Goal: Information Seeking & Learning: Find specific fact

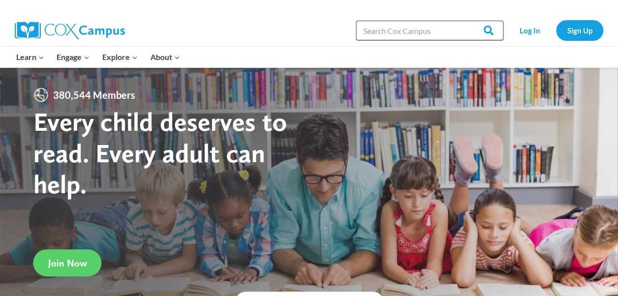
click at [390, 29] on input "Search in [URL][DOMAIN_NAME]" at bounding box center [430, 31] width 148 height 20
type input "spot goes to school"
click at [465, 21] on input "Search" at bounding box center [484, 31] width 38 height 20
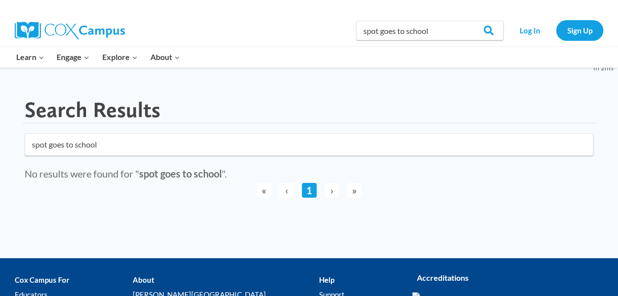
click at [145, 157] on main "Search Results No results found in 2ms spot goes to school No results were foun…" at bounding box center [309, 153] width 589 height 132
click at [107, 147] on input "spot goes to school" at bounding box center [309, 144] width 569 height 23
type input "spot goes to school book"
click button "submit" at bounding box center [0, 0] width 0 height 0
click at [312, 190] on link "1" at bounding box center [309, 190] width 15 height 15
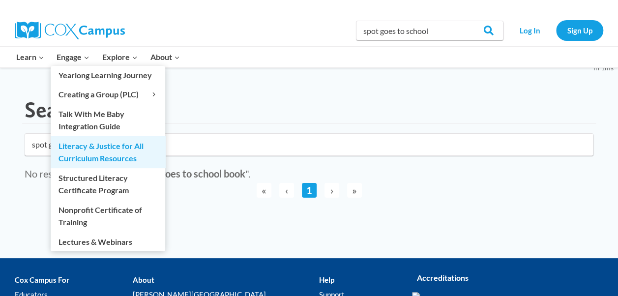
click at [79, 147] on link "Literacy & Justice for All Curriculum Resources" at bounding box center [108, 151] width 115 height 31
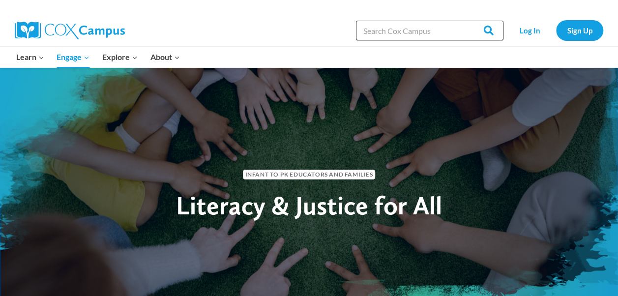
click at [397, 34] on input "Search in [URL][DOMAIN_NAME]" at bounding box center [430, 31] width 148 height 20
type input "spot goes to school"
click at [465, 21] on input "Search" at bounding box center [484, 31] width 38 height 20
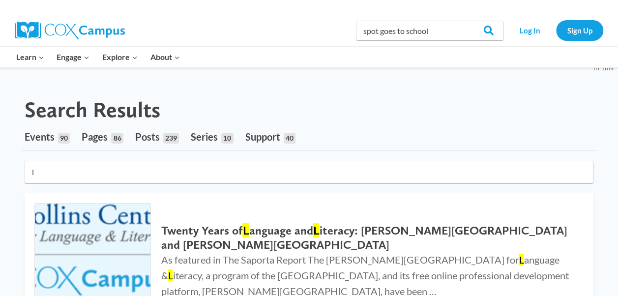
type input "l"
click at [431, 35] on input "spot goes to school" at bounding box center [430, 31] width 148 height 20
type input "spot goes to schooll"
click at [465, 21] on input "Search" at bounding box center [484, 31] width 38 height 20
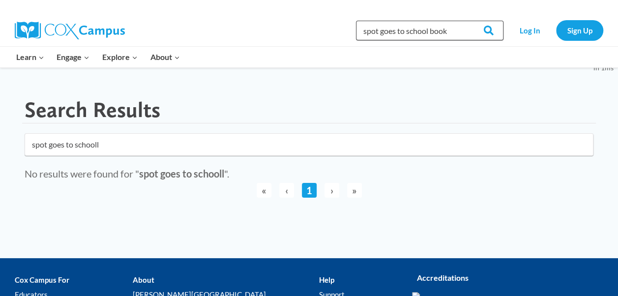
type input "spot goes to school book"
click at [465, 21] on input "Search" at bounding box center [484, 31] width 38 height 20
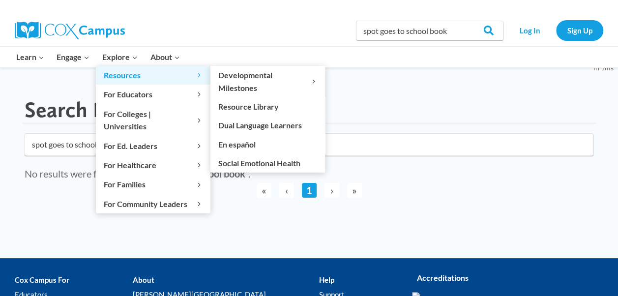
click at [186, 72] on span "Resources Expand" at bounding box center [153, 75] width 99 height 13
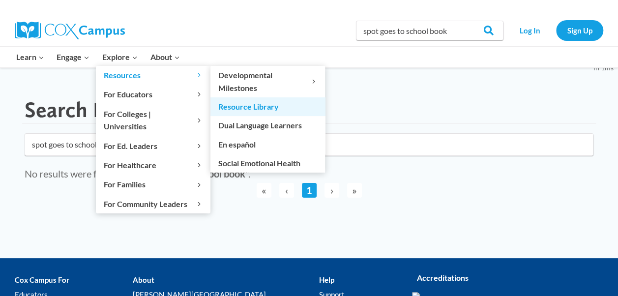
click at [260, 102] on link "Resource Library" at bounding box center [268, 106] width 115 height 19
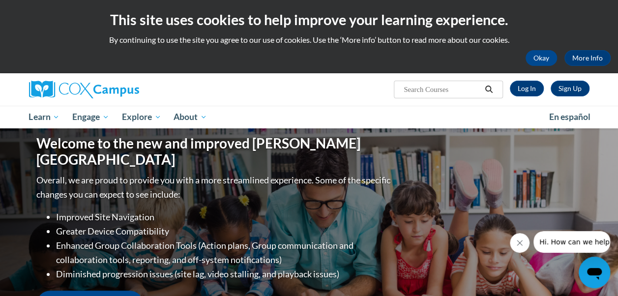
click at [442, 85] on input "Search..." at bounding box center [442, 90] width 79 height 12
type input "spot goes to school"
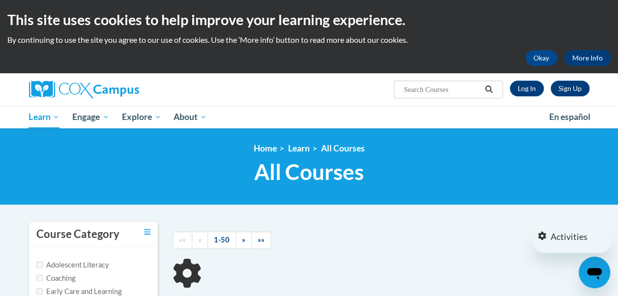
type input "spot goes to school"
